Goal: Check status

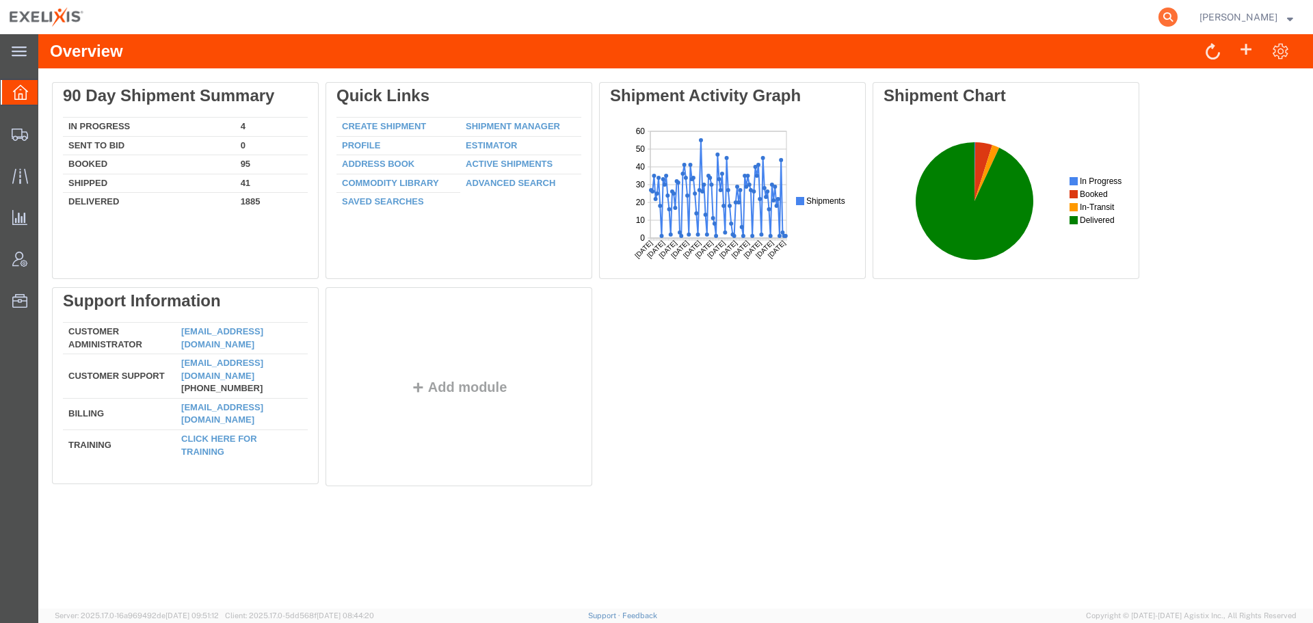
click at [1171, 17] on icon at bounding box center [1167, 17] width 19 height 19
click at [941, 15] on input "search" at bounding box center [950, 17] width 416 height 33
type input "G413837"
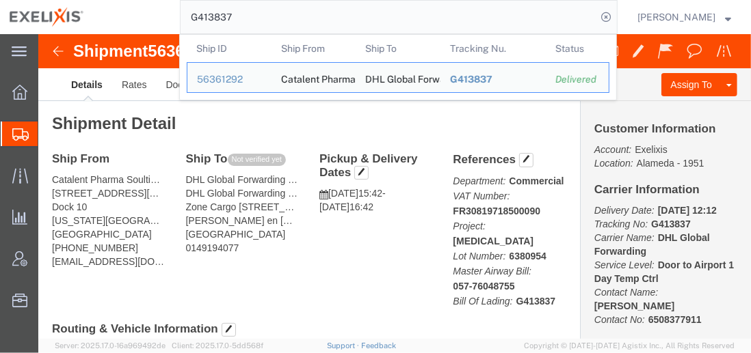
click div "Ship From Catalent Pharma Soultions (Caleb Isringhausen) 101245 Hickman Mills D…"
